Goal: Check status: Check status

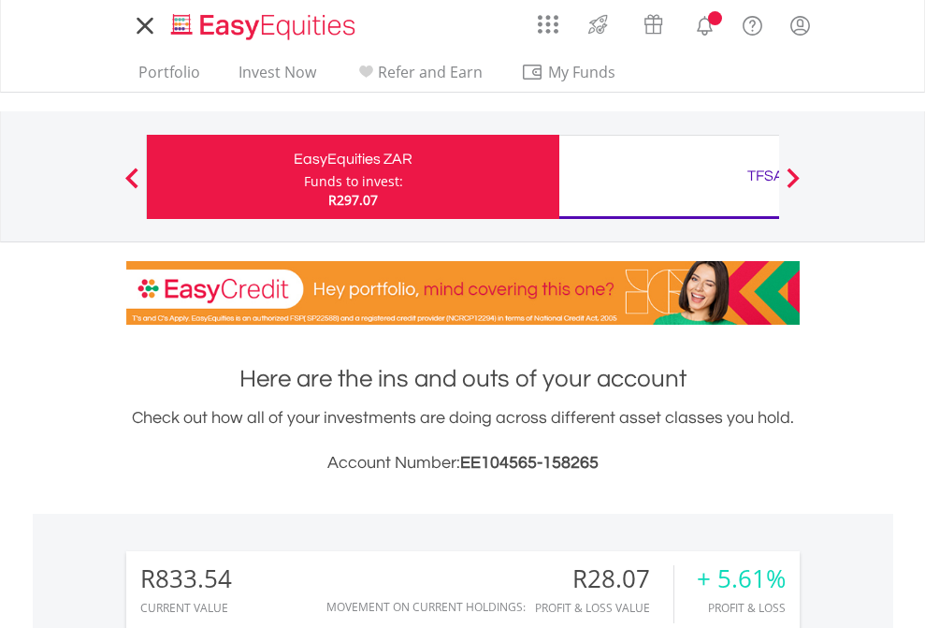
scroll to position [180, 294]
click at [304, 177] on div "Funds to invest:" at bounding box center [353, 181] width 99 height 19
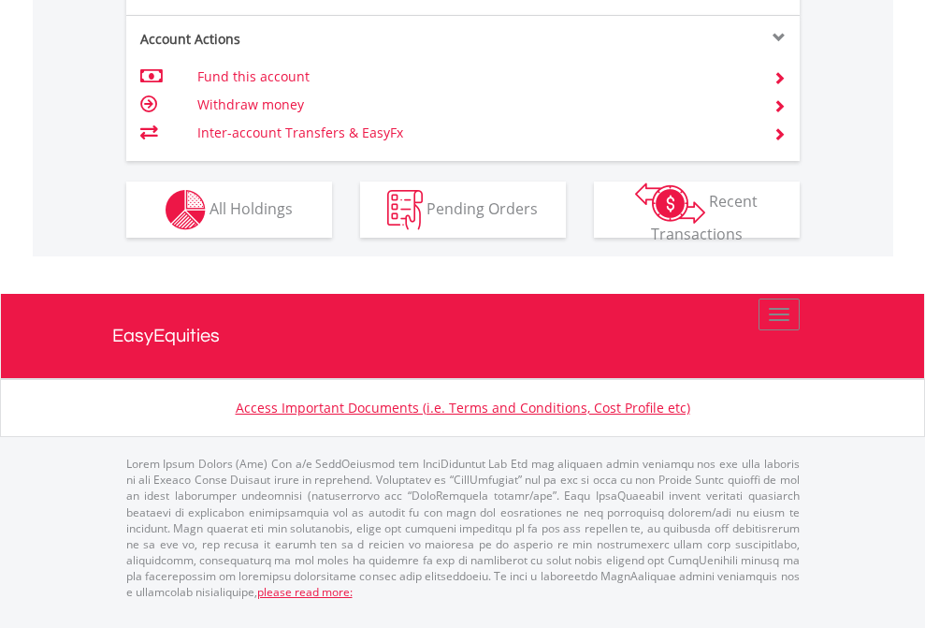
scroll to position [1831, 0]
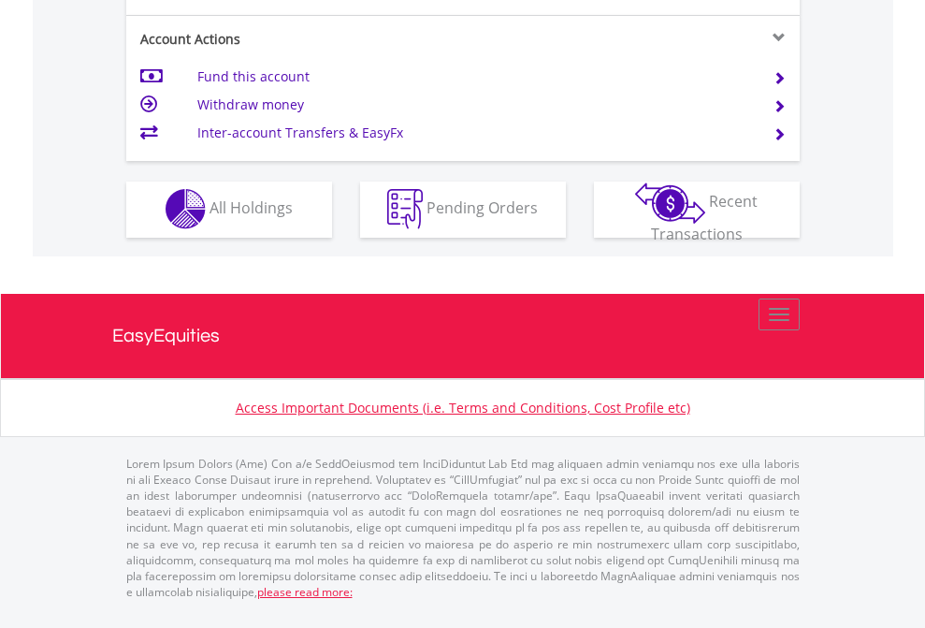
scroll to position [1750, 0]
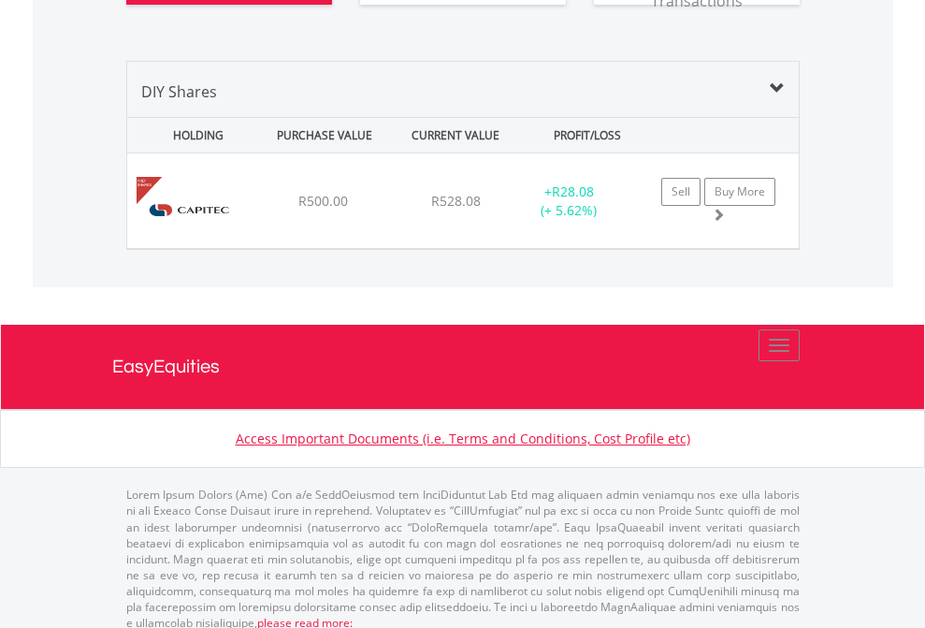
scroll to position [2156, 0]
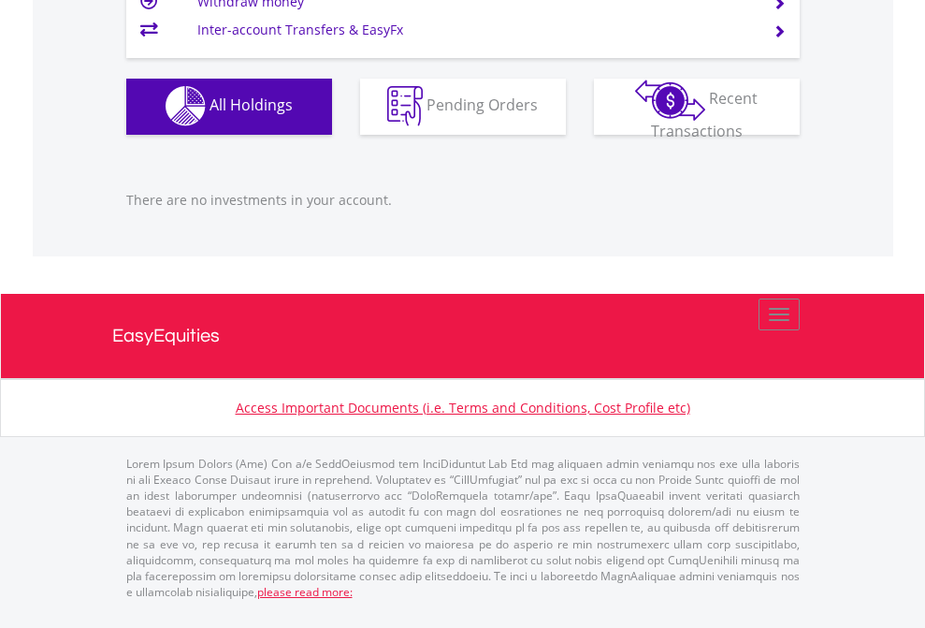
scroll to position [180, 294]
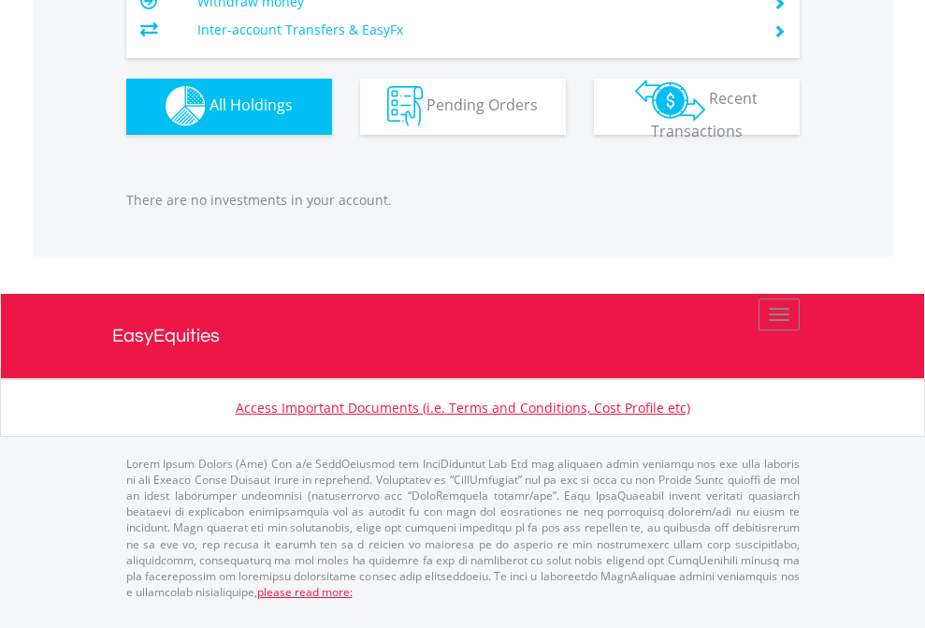
scroll to position [180, 294]
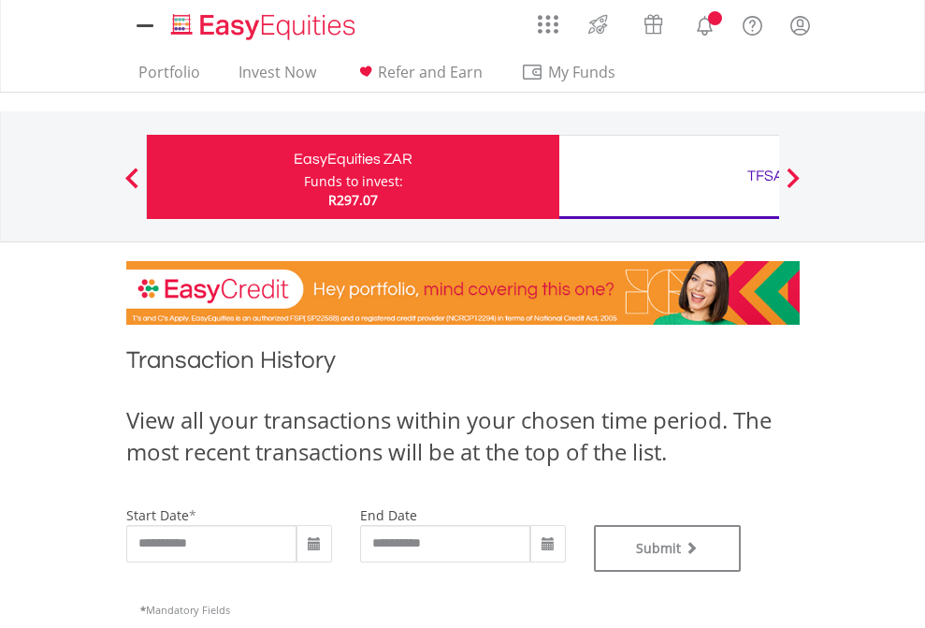
type input "**********"
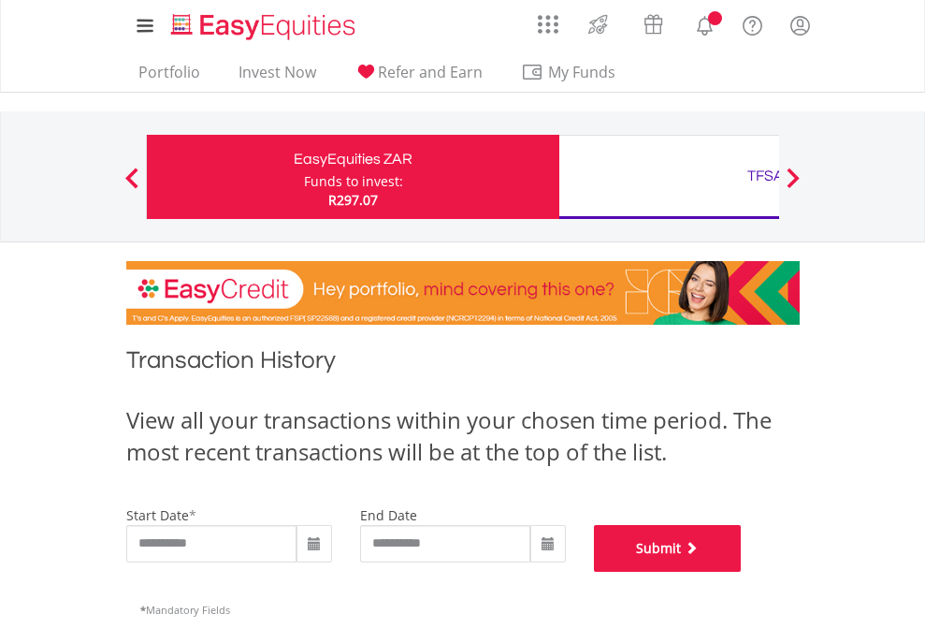
click at [742, 572] on button "Submit" at bounding box center [668, 548] width 148 height 47
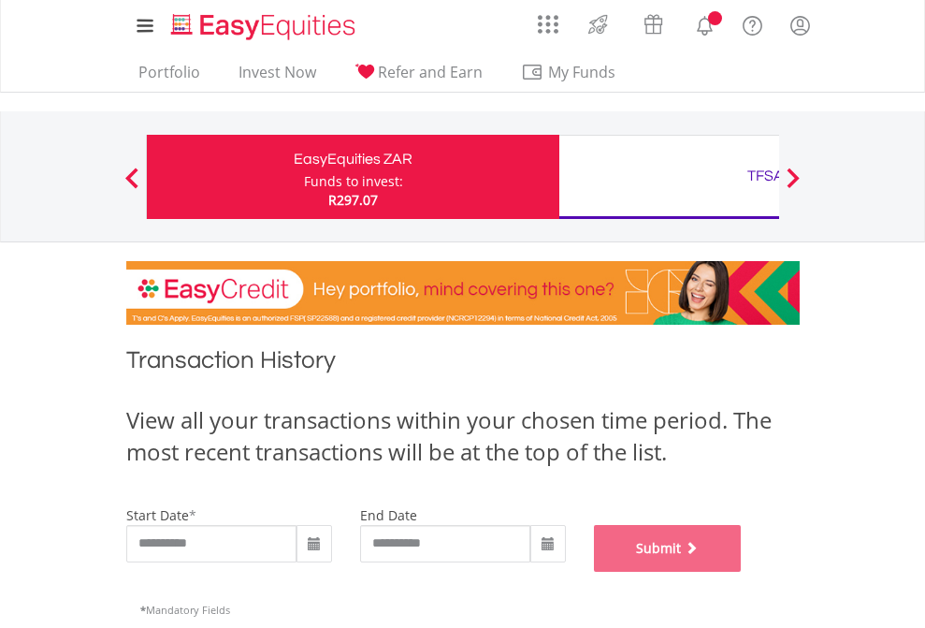
scroll to position [759, 0]
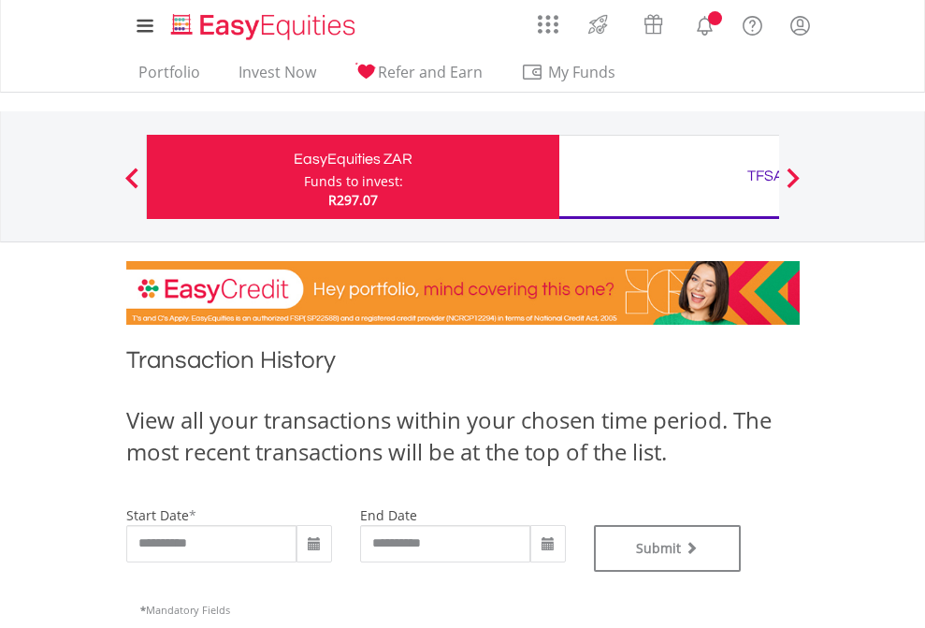
click at [669, 177] on div "TFSA" at bounding box center [766, 176] width 390 height 26
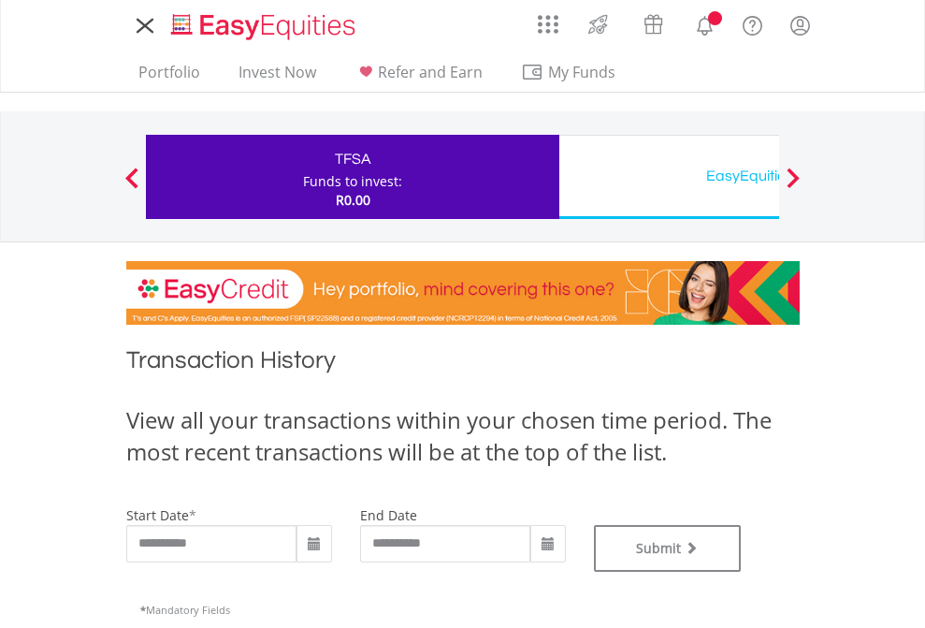
type input "**********"
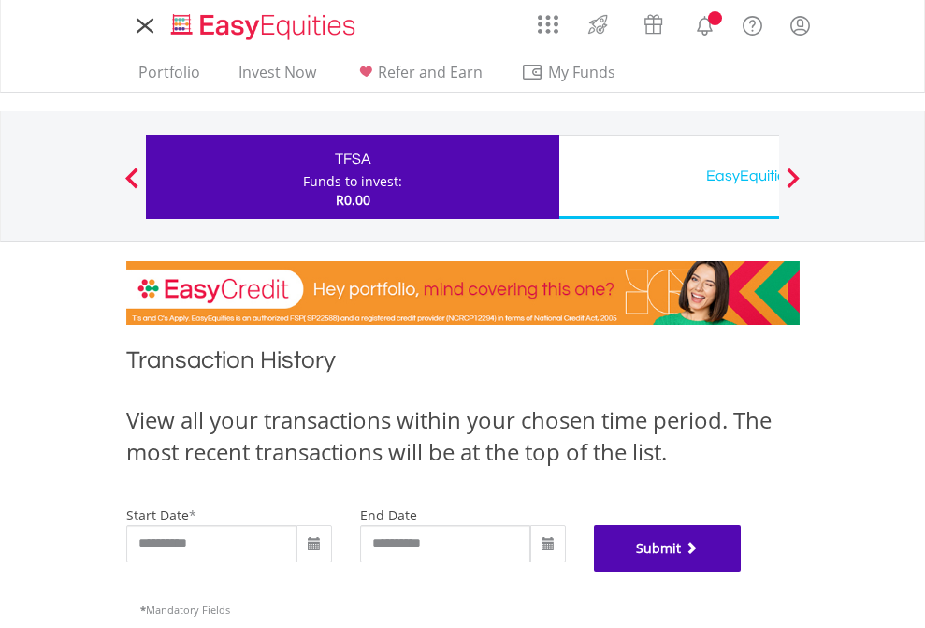
click at [742, 572] on button "Submit" at bounding box center [668, 548] width 148 height 47
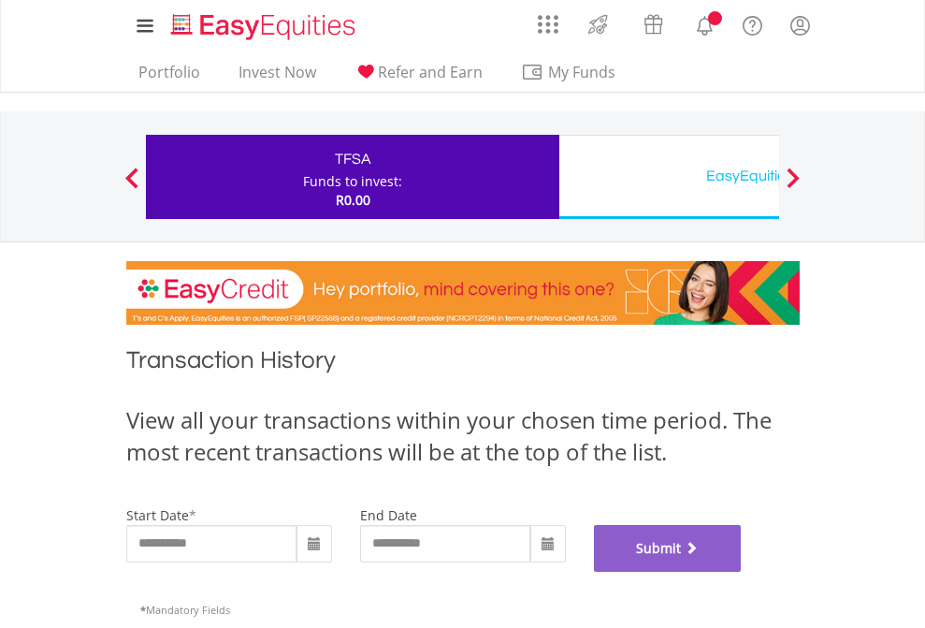
scroll to position [759, 0]
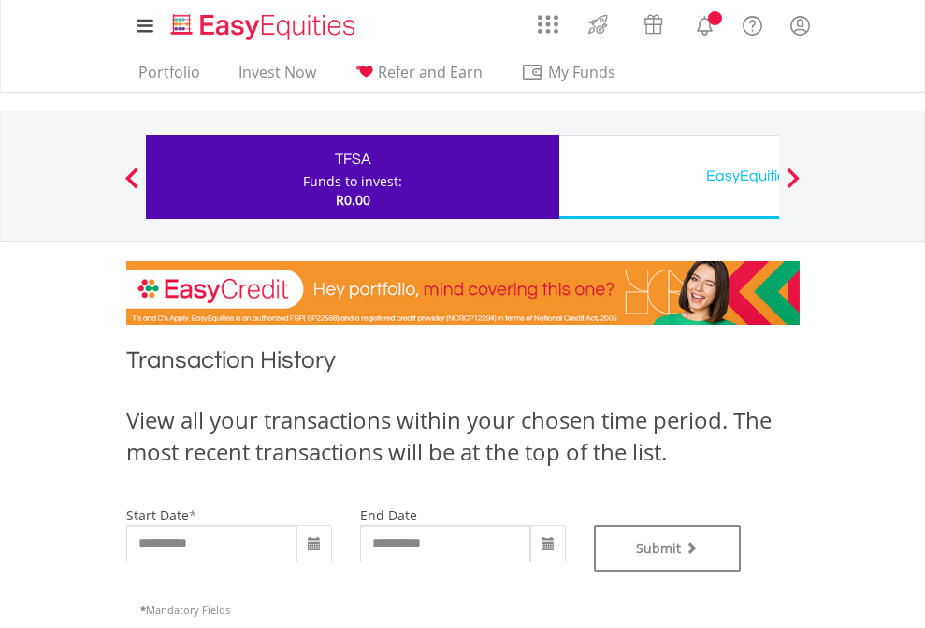
click at [669, 177] on div "EasyEquities USD" at bounding box center [766, 176] width 390 height 26
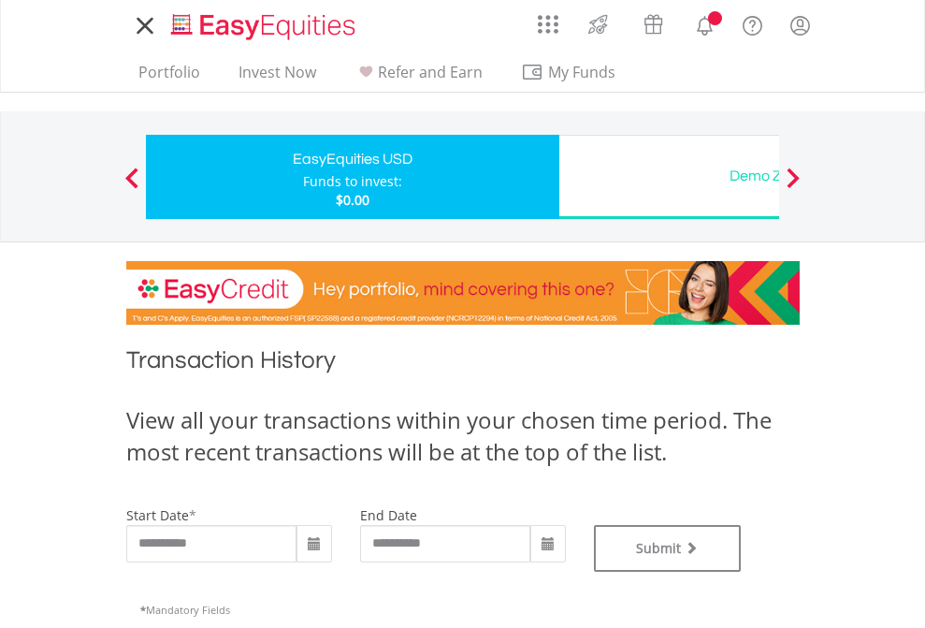
type input "**********"
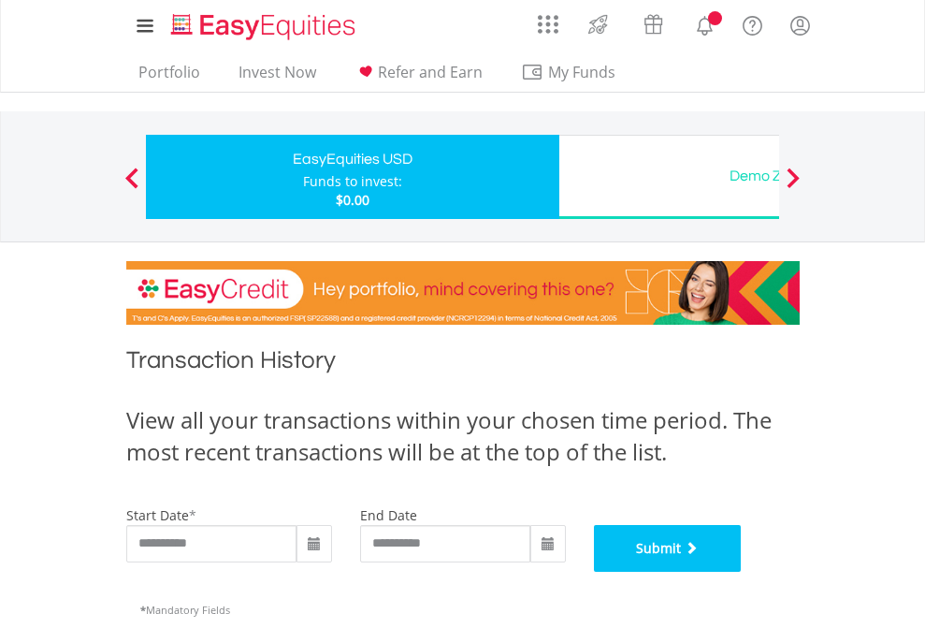
click at [742, 572] on button "Submit" at bounding box center [668, 548] width 148 height 47
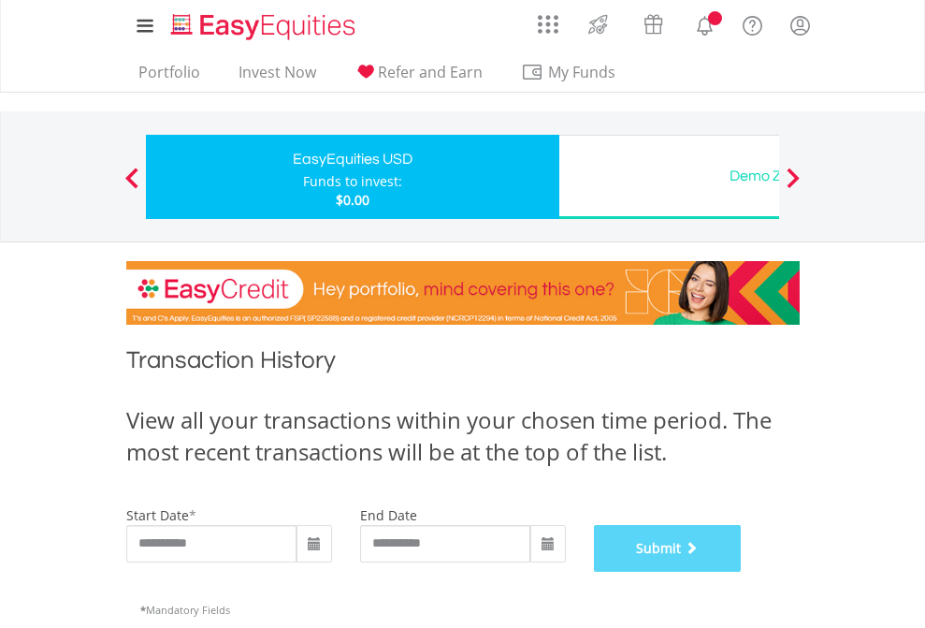
scroll to position [759, 0]
